Goal: Download file/media

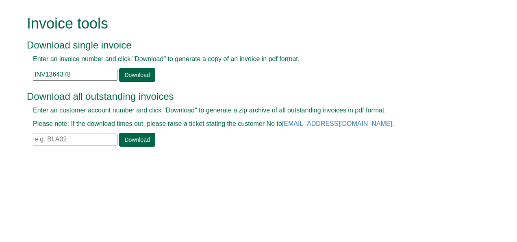
drag, startPoint x: 82, startPoint y: 71, endPoint x: 13, endPoint y: 67, distance: 69.3
click at [13, 67] on form "Invoice tools Download single invoice Enter an invoice number and click "Downlo…" at bounding box center [258, 82] width 517 height 164
paste input "9743"
click at [130, 75] on link "Download" at bounding box center [137, 75] width 36 height 14
drag, startPoint x: 78, startPoint y: 73, endPoint x: 6, endPoint y: 71, distance: 72.4
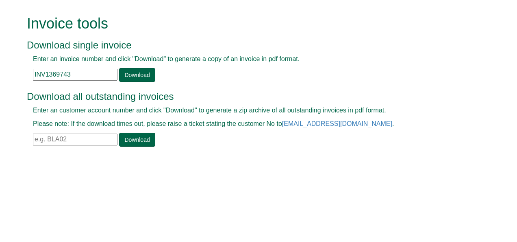
click at [6, 71] on form "Invoice tools Download single invoice Enter an invoice number and click "Downlo…" at bounding box center [258, 82] width 517 height 164
paste input "88441"
click at [129, 74] on link "Download" at bounding box center [137, 75] width 36 height 14
drag, startPoint x: 74, startPoint y: 72, endPoint x: -2, endPoint y: 63, distance: 76.1
click at [0, 63] on html "Invoice tools Download single invoice Enter an invoice number and click "Downlo…" at bounding box center [258, 82] width 517 height 164
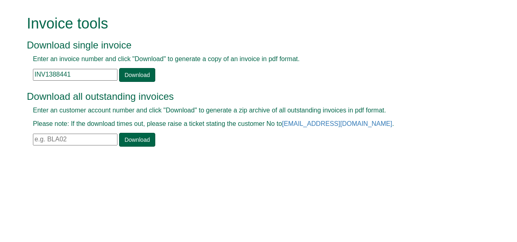
paste input "93914"
type input "INV1393914"
click at [132, 78] on link "Download" at bounding box center [137, 75] width 36 height 14
